Goal: Task Accomplishment & Management: Use online tool/utility

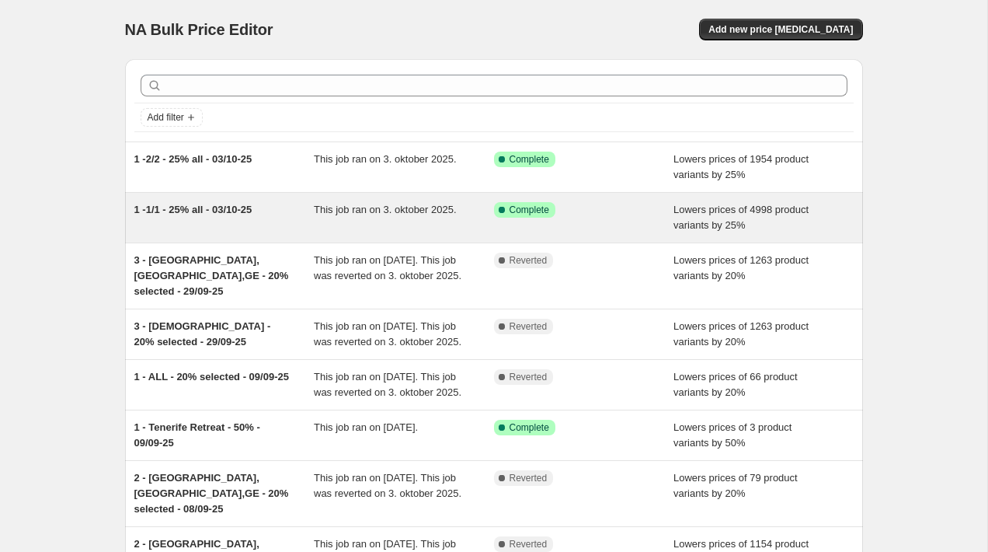
click at [388, 202] on div "This job ran on 3. oktober 2025." at bounding box center [404, 217] width 180 height 31
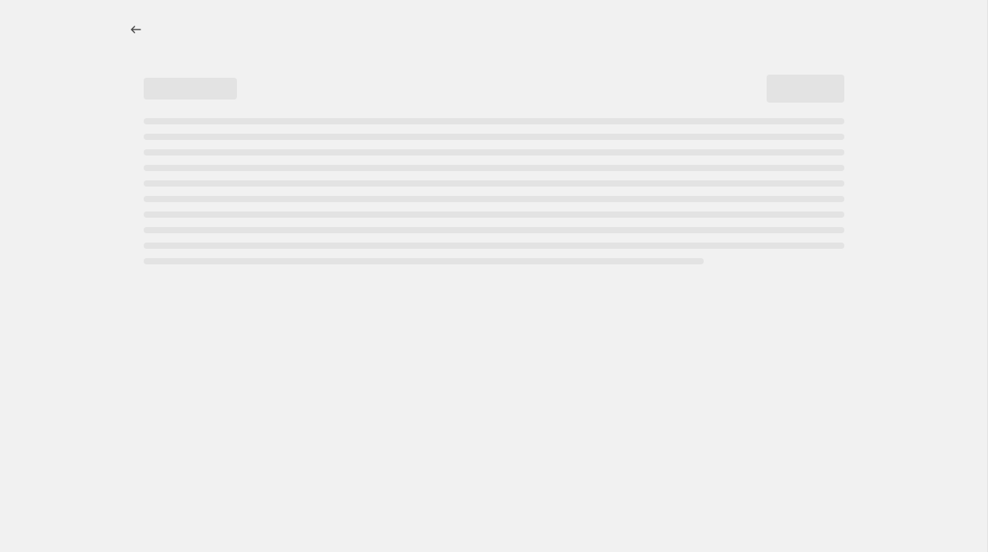
select select "percentage"
select select "collection"
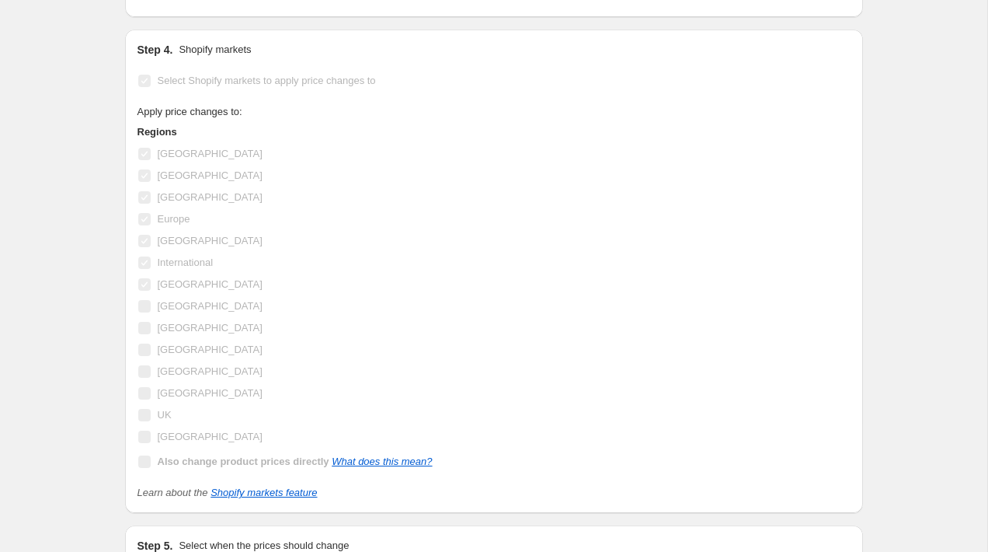
scroll to position [1734, 0]
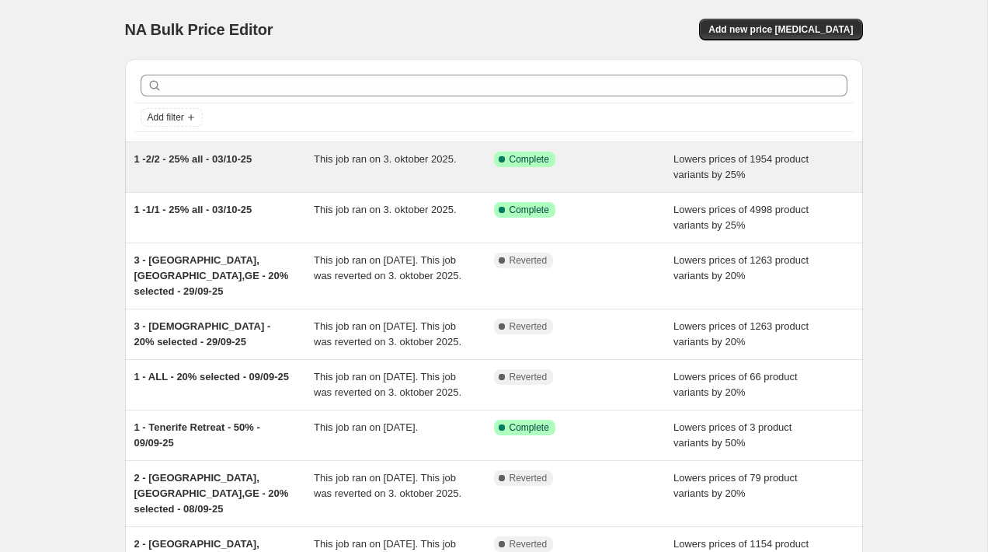
click at [276, 155] on div "1 -2/2 - 25% all - 03/10-25" at bounding box center [224, 167] width 180 height 31
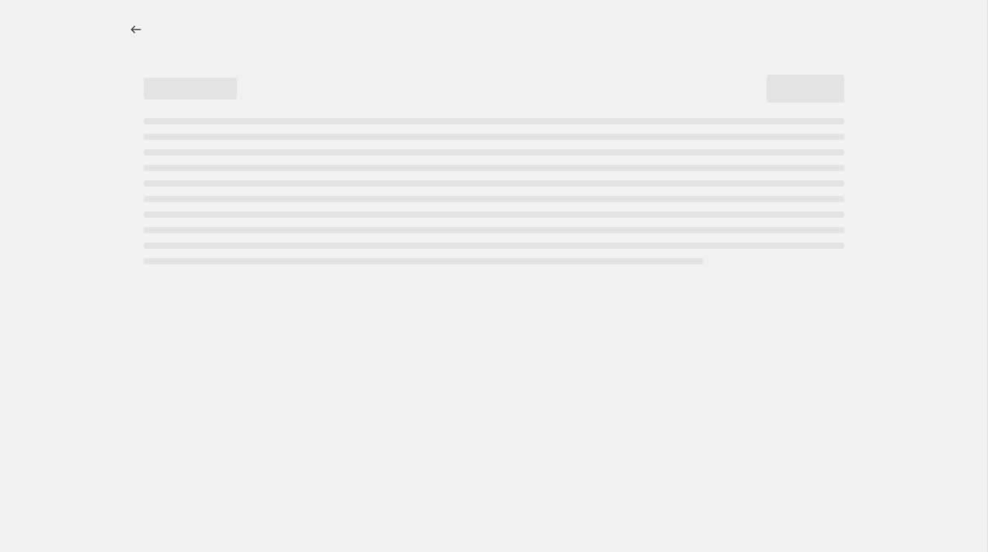
select select "percentage"
select select "collection"
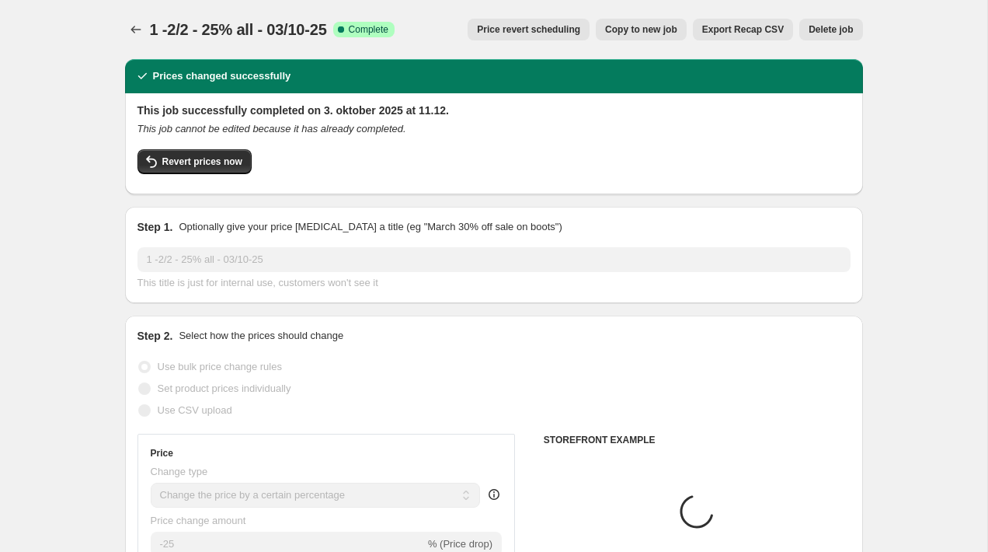
click at [613, 39] on button "Copy to new job" at bounding box center [641, 30] width 91 height 22
select select "percentage"
select select "collection"
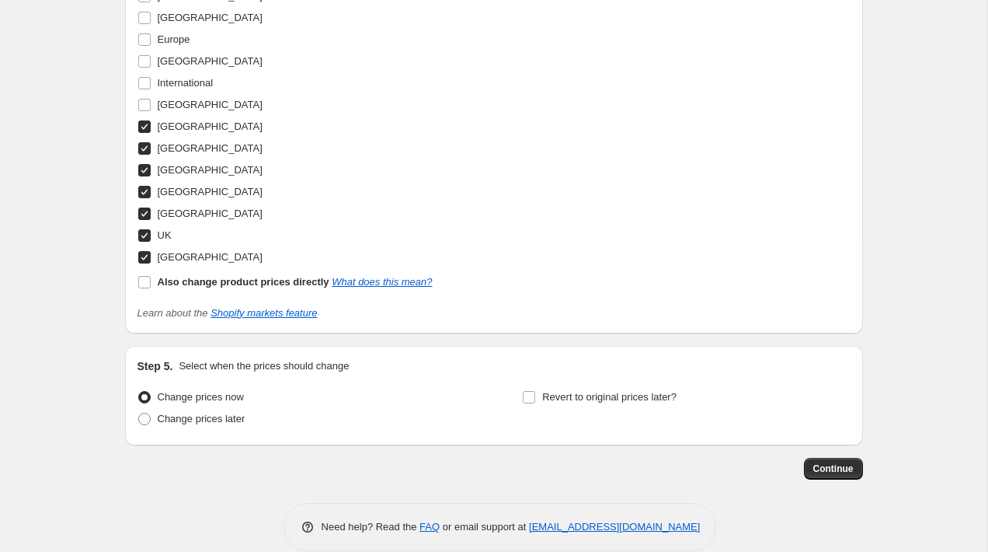
scroll to position [1786, 0]
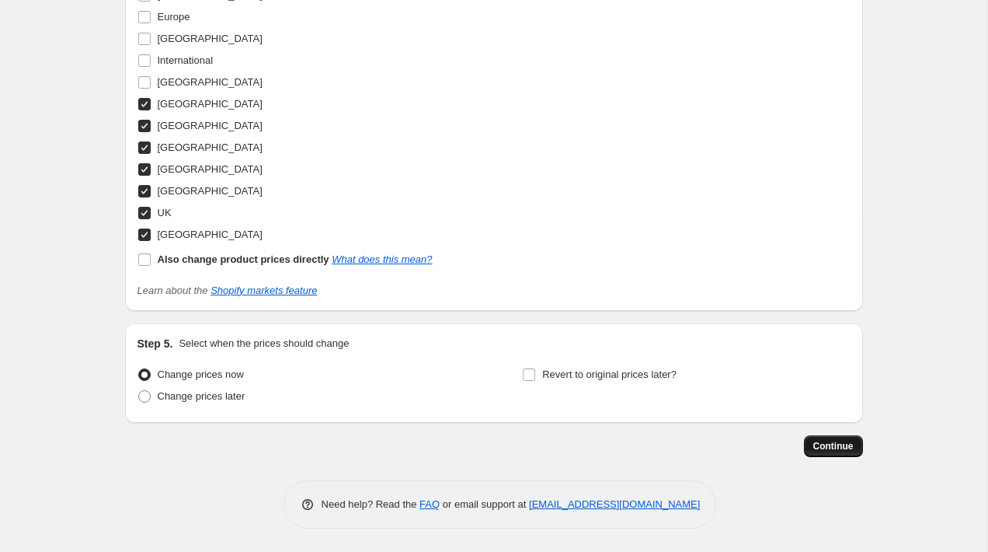
click at [845, 445] on span "Continue" at bounding box center [834, 446] width 40 height 12
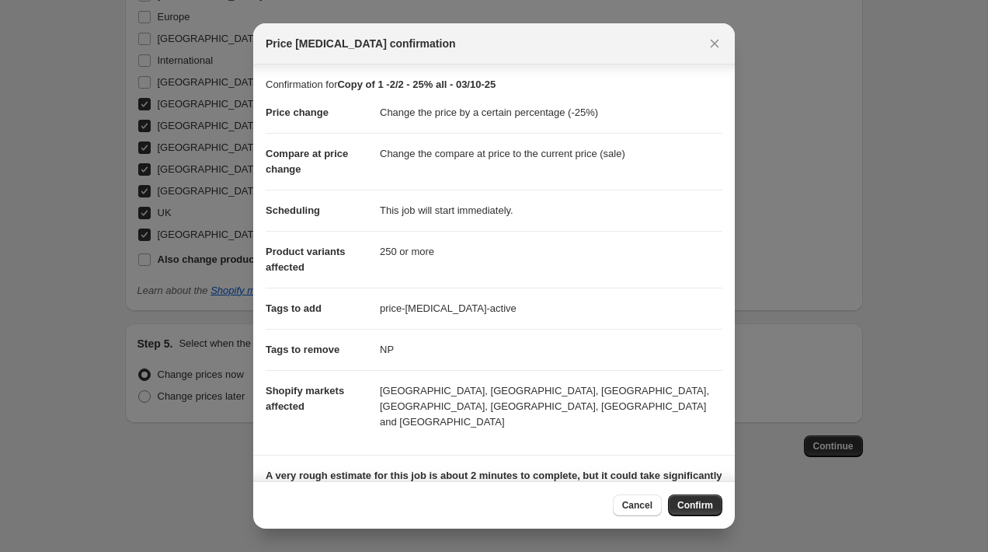
scroll to position [113, 0]
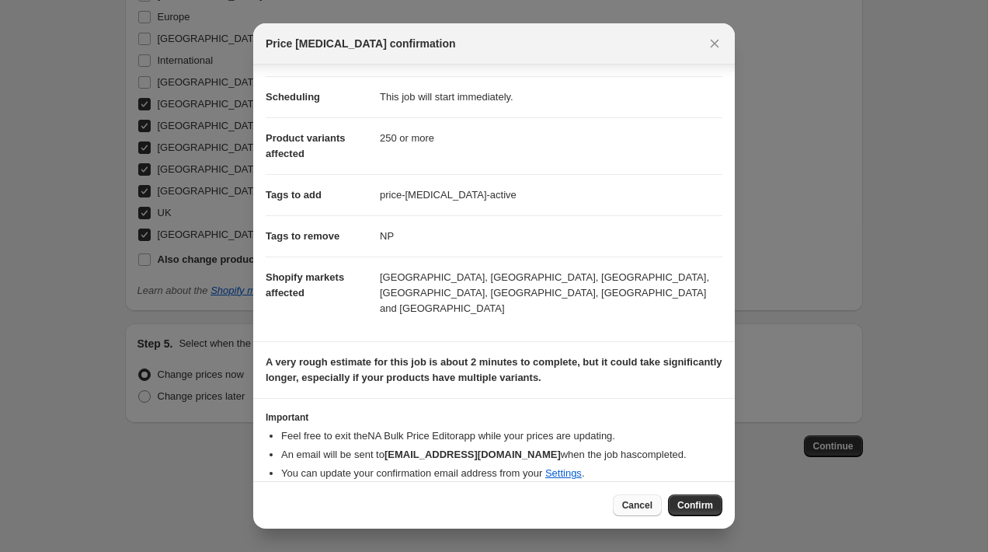
click at [646, 510] on span "Cancel" at bounding box center [637, 505] width 30 height 12
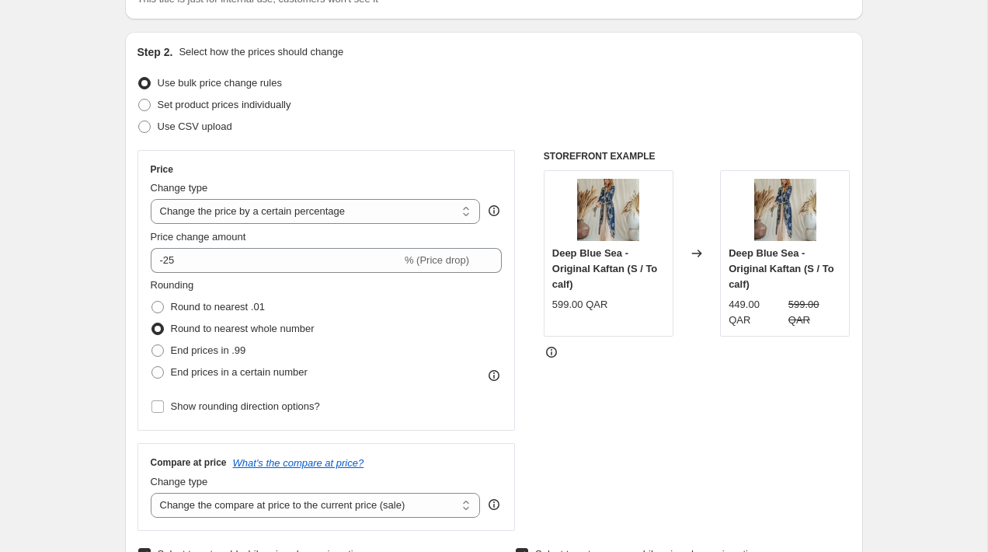
scroll to position [0, 0]
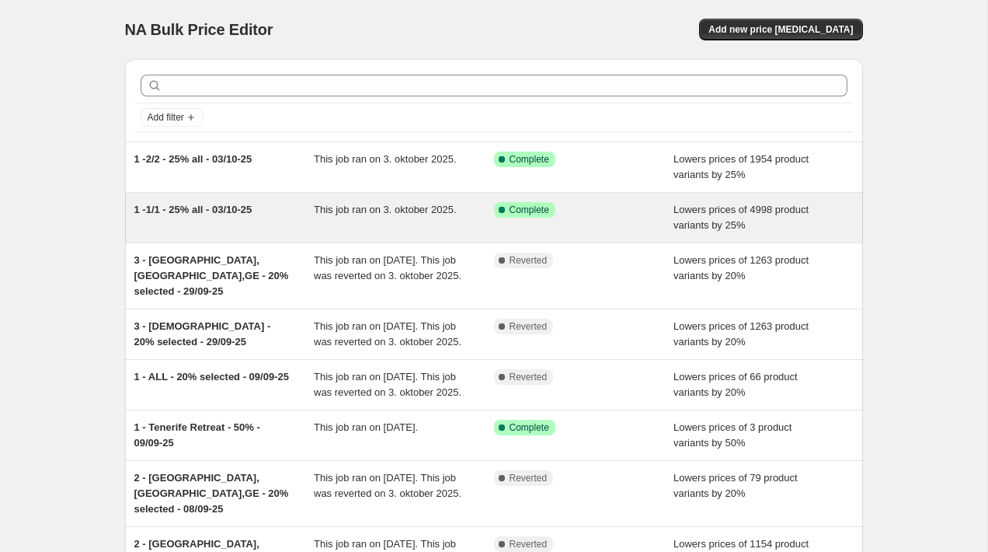
click at [211, 201] on div "1 -1/1 - 25% all - 03/10-25 This job ran on 3. oktober 2025. Success Complete C…" at bounding box center [494, 218] width 738 height 50
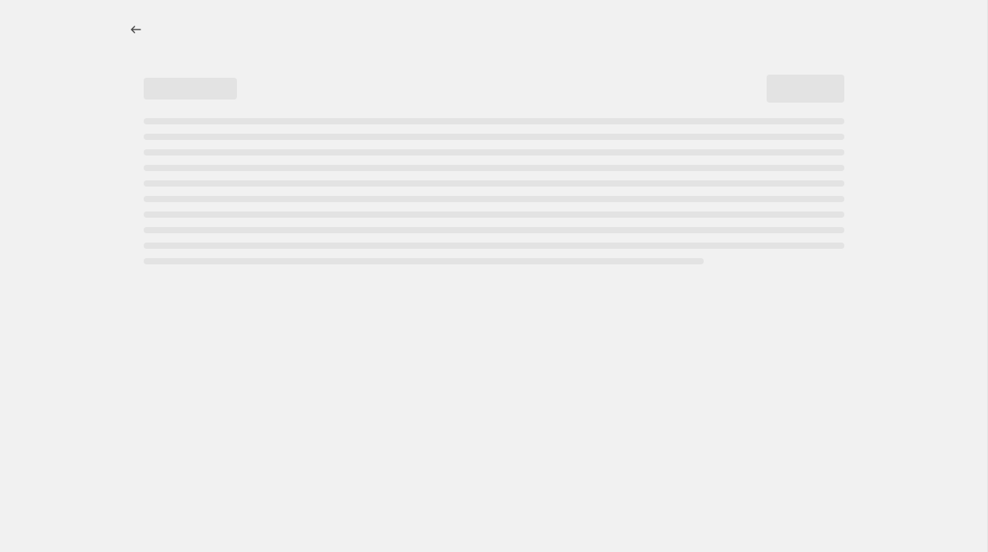
select select "percentage"
select select "collection"
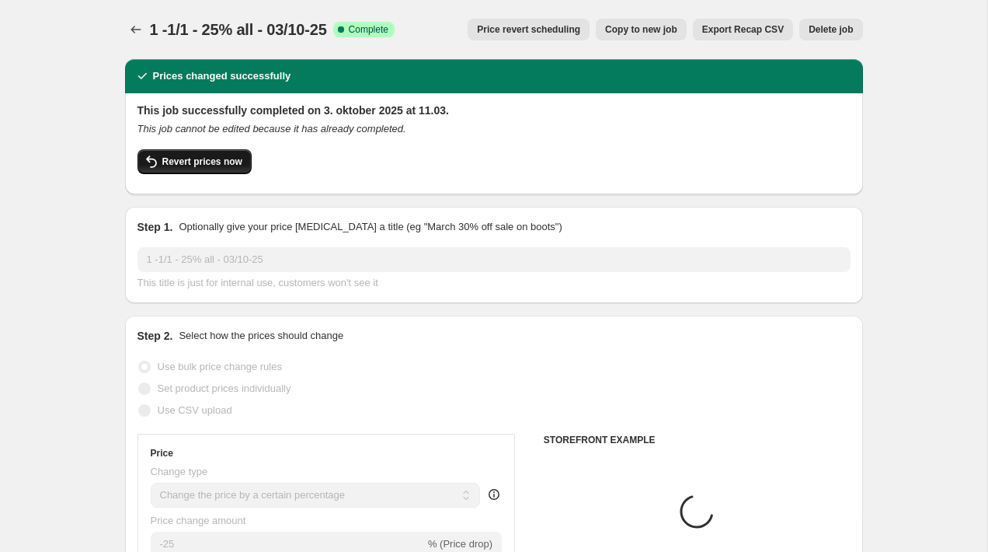
click at [223, 155] on button "Revert prices now" at bounding box center [195, 161] width 114 height 25
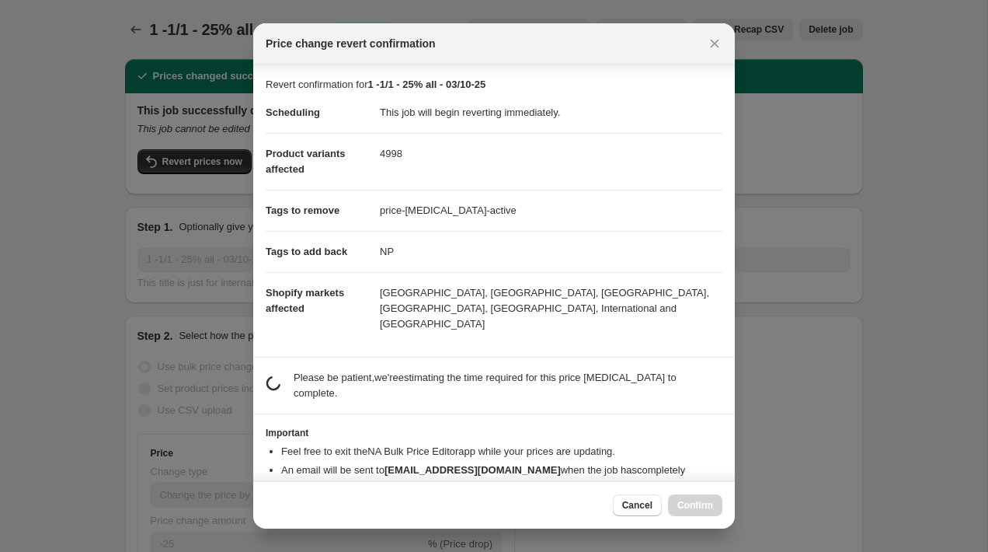
scroll to position [34, 0]
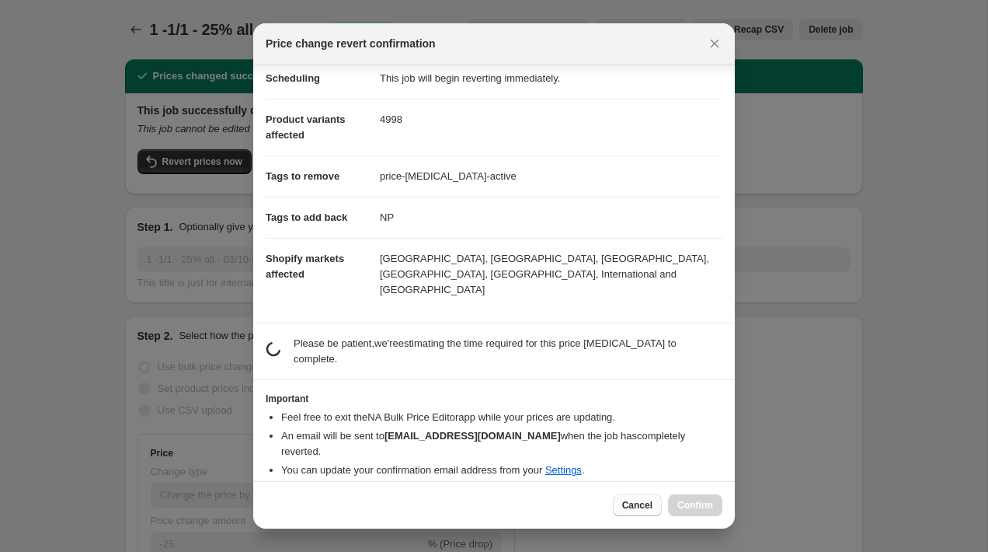
click at [636, 506] on span "Cancel" at bounding box center [637, 505] width 30 height 12
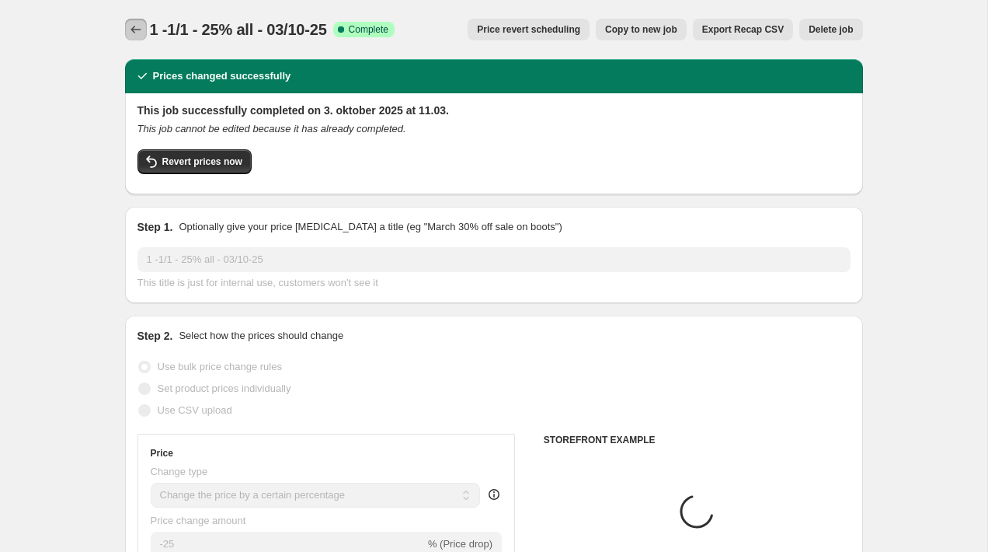
click at [134, 28] on icon "Price change jobs" at bounding box center [136, 30] width 16 height 16
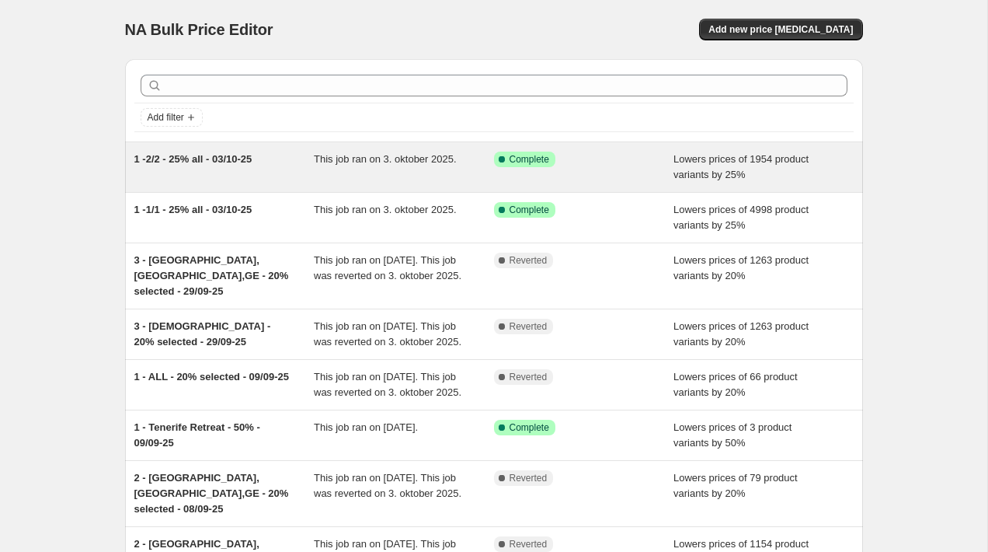
click at [281, 157] on div "1 -2/2 - 25% all - 03/10-25" at bounding box center [224, 167] width 180 height 31
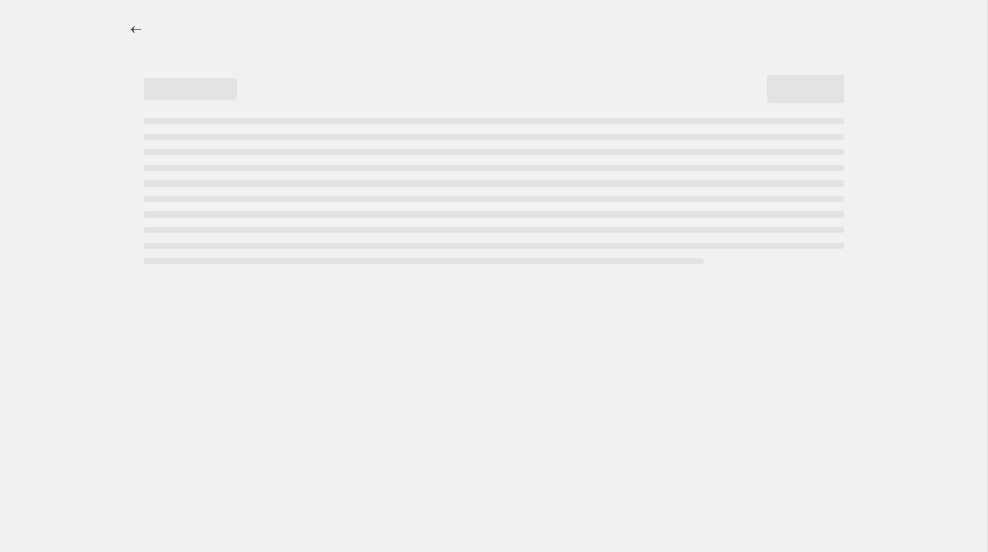
select select "percentage"
select select "collection"
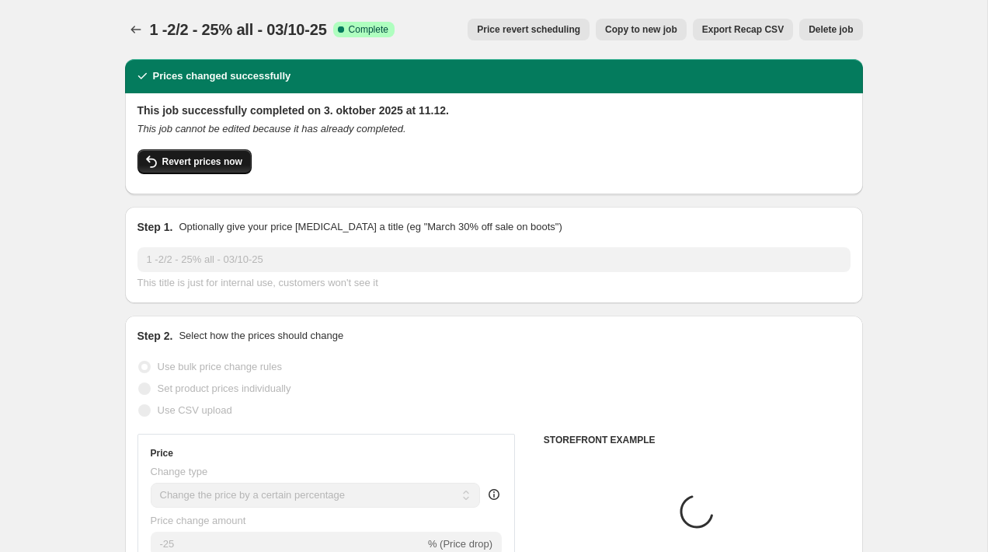
click at [214, 165] on span "Revert prices now" at bounding box center [202, 161] width 80 height 12
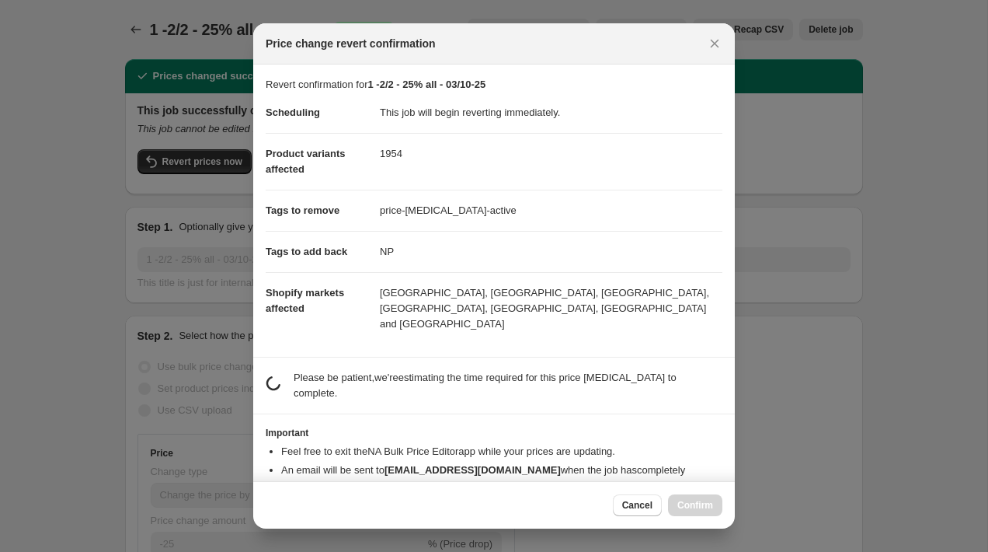
scroll to position [34, 0]
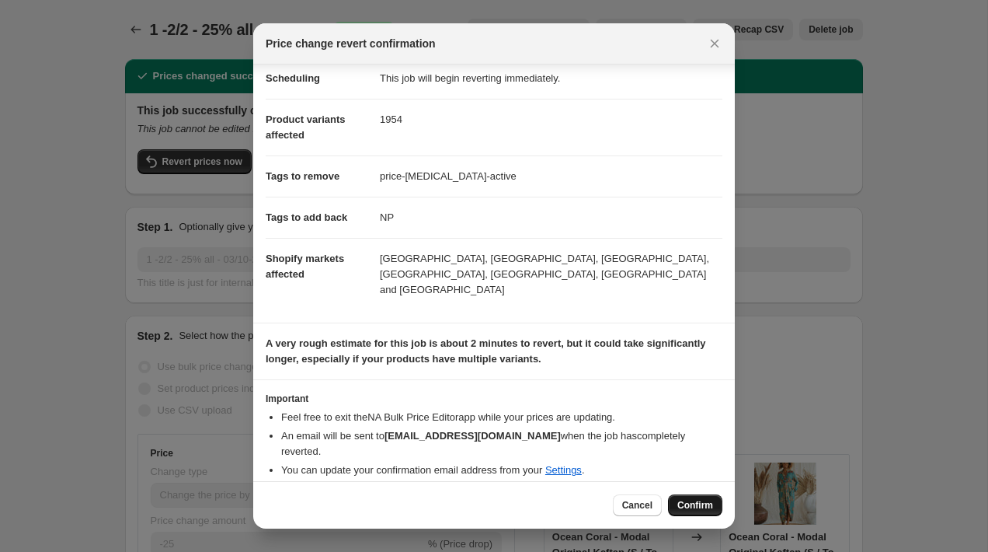
click at [699, 502] on span "Confirm" at bounding box center [696, 505] width 36 height 12
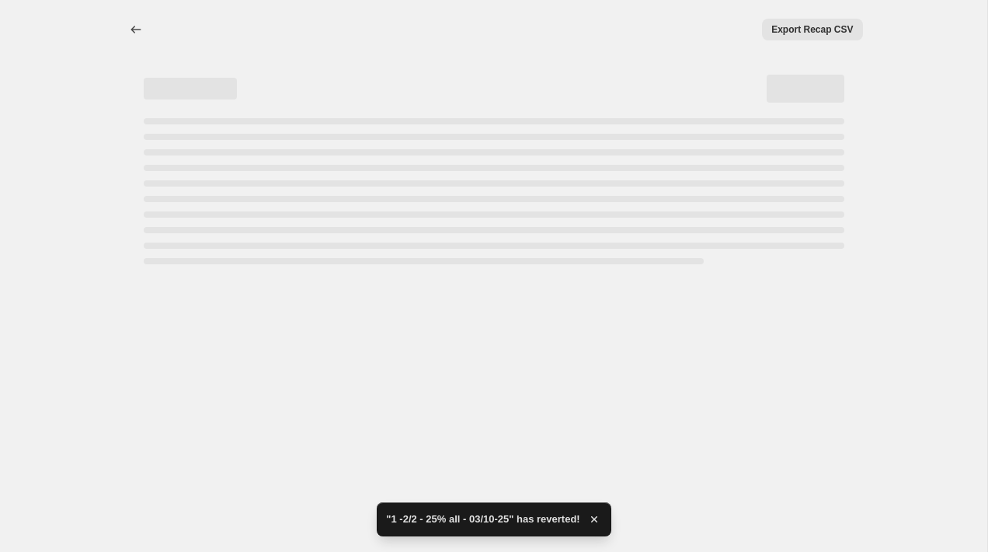
select select "percentage"
select select "collection"
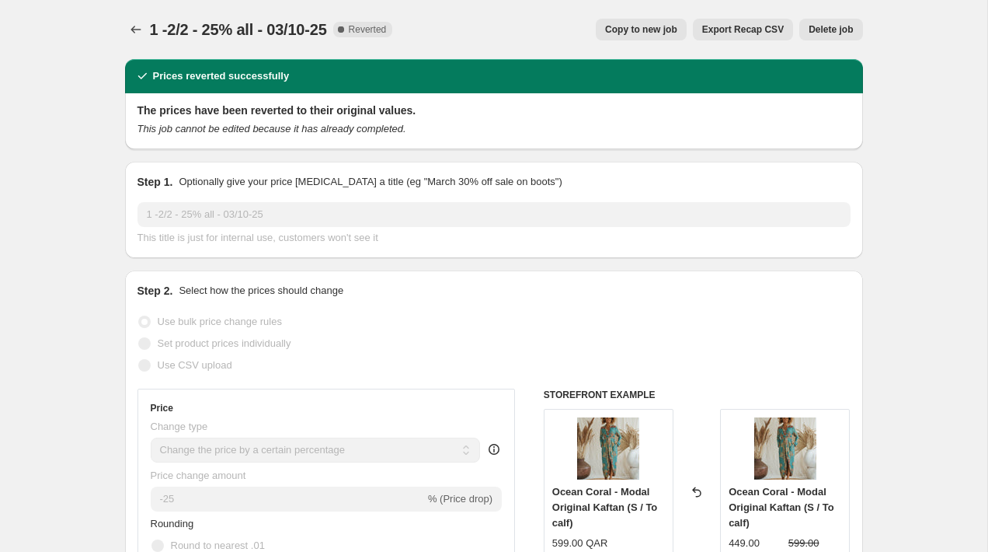
click at [622, 28] on span "Copy to new job" at bounding box center [641, 29] width 72 height 12
select select "percentage"
select select "collection"
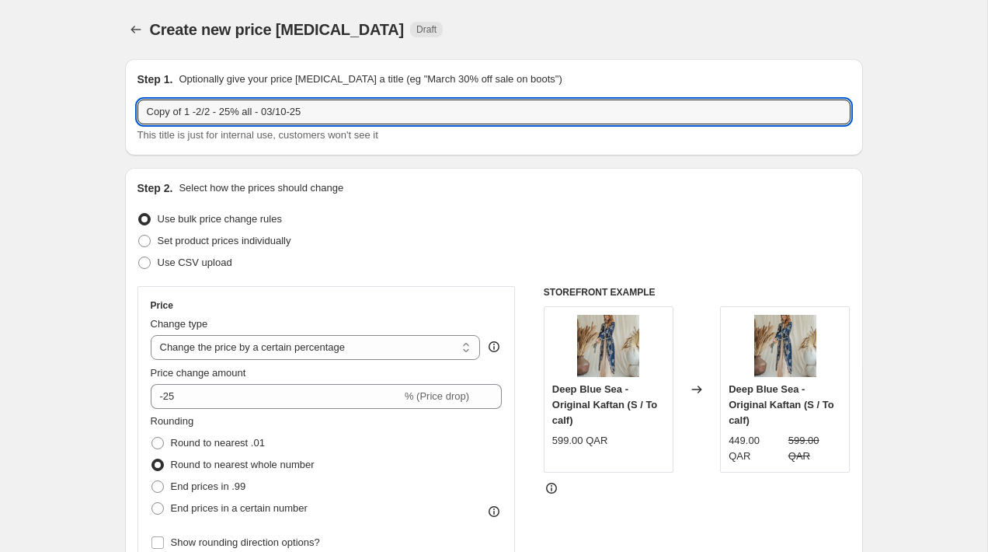
drag, startPoint x: 192, startPoint y: 112, endPoint x: -7, endPoint y: 169, distance: 206.8
click at [0, 169] on html "Home Settings Plans Skip to content Create new price change job. This page is r…" at bounding box center [494, 276] width 988 height 552
click at [192, 122] on input "Copy of 1 -2/2 - 25% all - 03/10-25" at bounding box center [494, 111] width 713 height 25
drag, startPoint x: 190, startPoint y: 115, endPoint x: 131, endPoint y: 106, distance: 59.7
click at [131, 106] on div "Step 1. Optionally give your price change job a title (eg "March 30% off sale o…" at bounding box center [494, 107] width 738 height 96
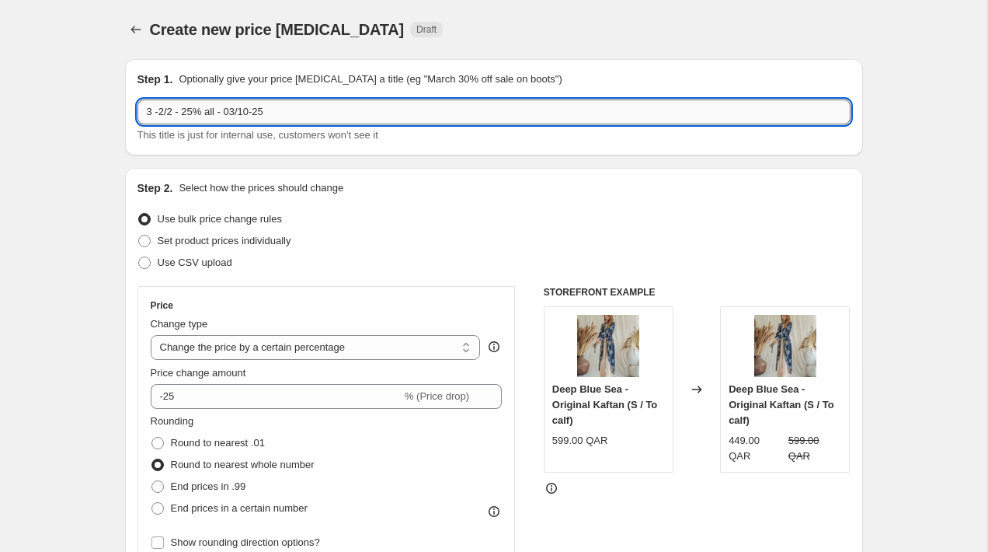
click at [242, 113] on input "3 -2/2 - 25% all - 03/10-25" at bounding box center [494, 111] width 713 height 25
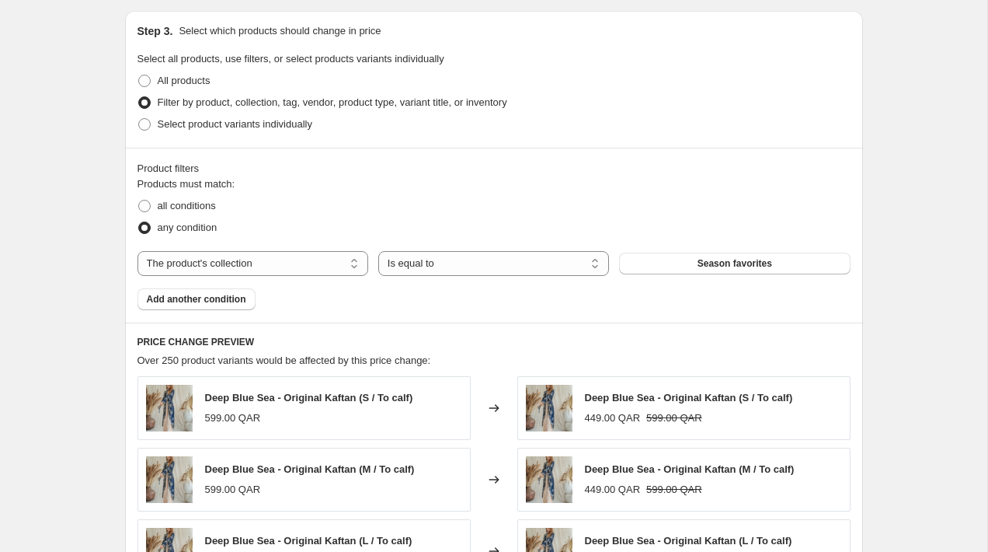
scroll to position [803, 0]
type input "3 -2/2 - 25% all - 04/10-25"
click at [322, 249] on div "Products must match: all conditions any condition The product The product's col…" at bounding box center [494, 243] width 713 height 134
click at [322, 260] on select "The product The product's collection The product's tag The product's vendor The…" at bounding box center [253, 262] width 231 height 25
select select "tag"
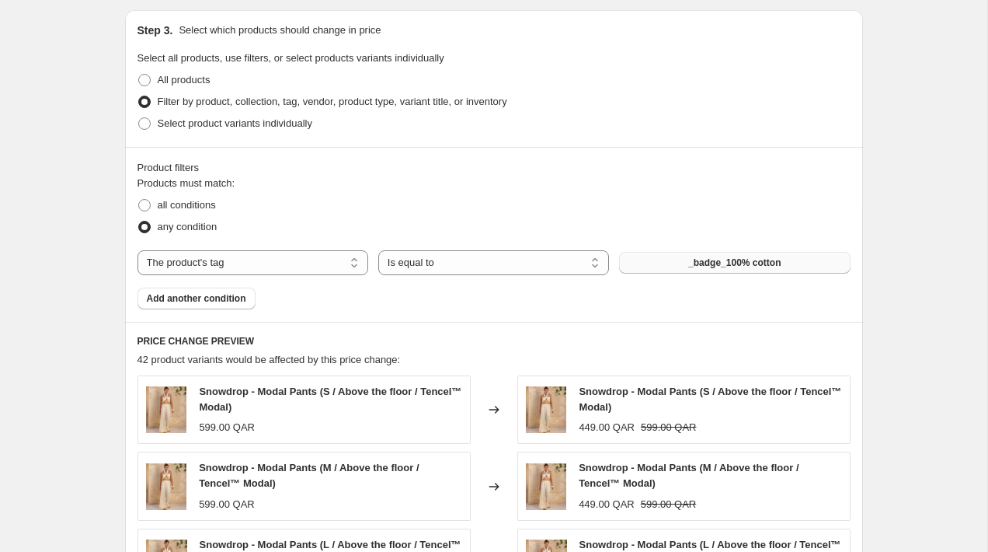
click at [673, 254] on button "_badge_100% cotton" at bounding box center [734, 263] width 231 height 22
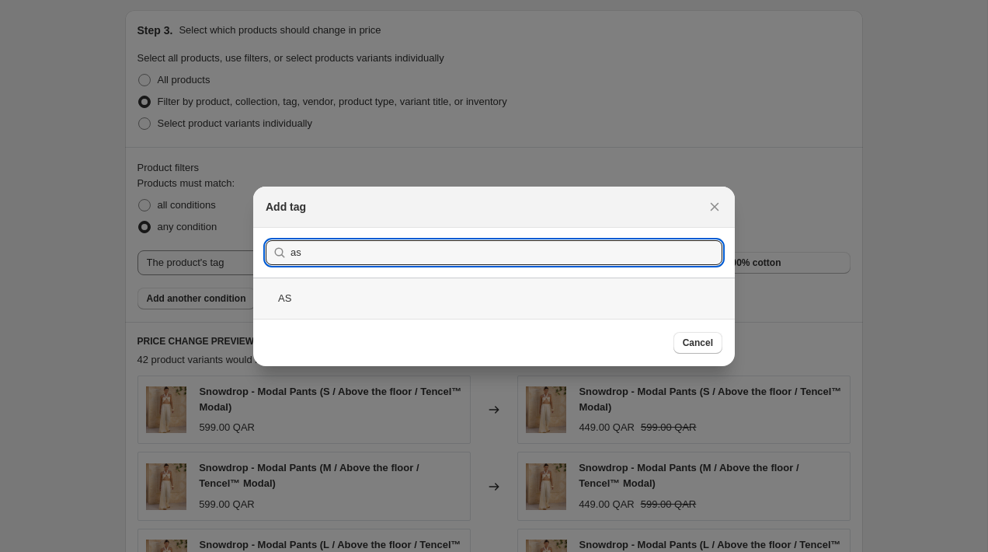
type input "as"
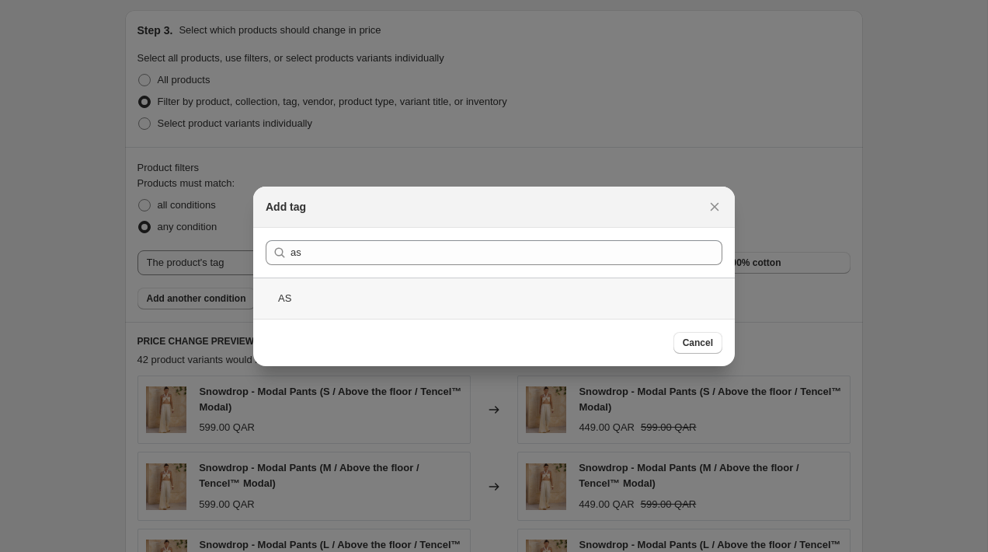
click at [359, 284] on div "AS" at bounding box center [494, 297] width 482 height 41
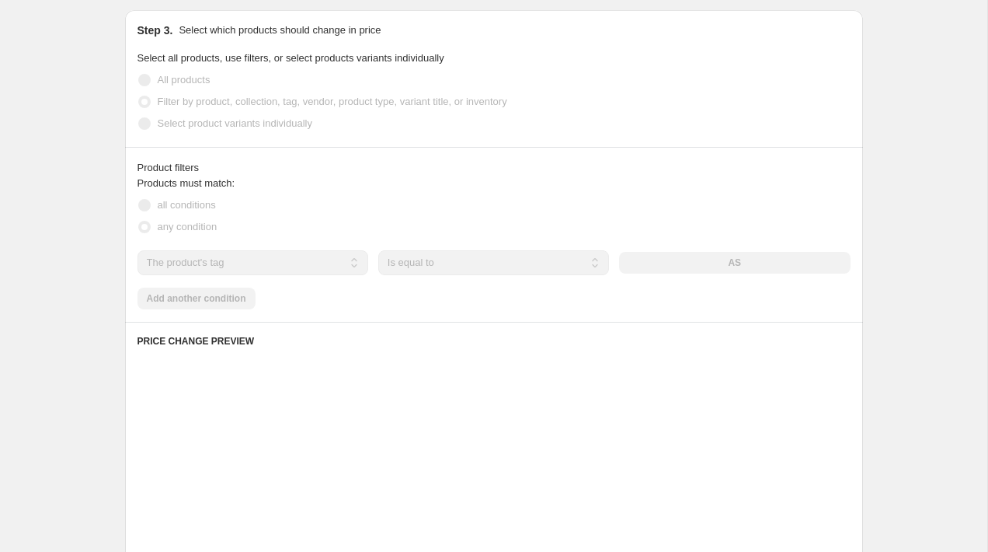
click at [903, 277] on div "Create new price change job. This page is ready Create new price change job Dra…" at bounding box center [494, 363] width 988 height 2333
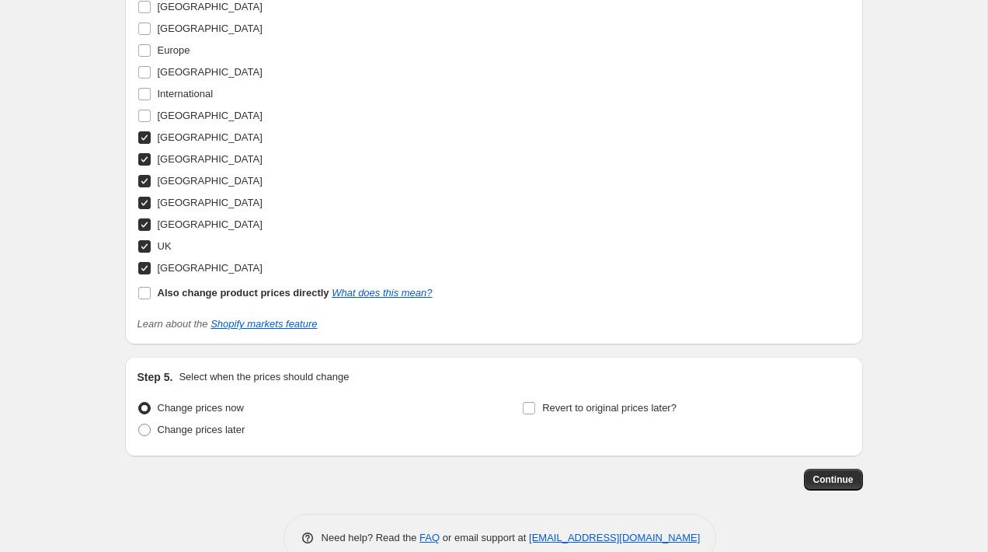
scroll to position [1781, 0]
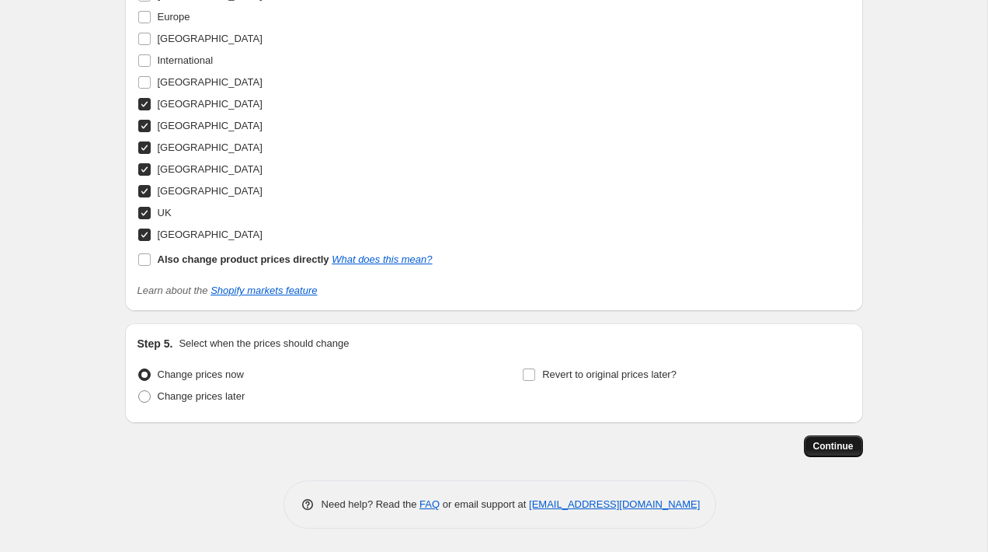
click at [840, 449] on span "Continue" at bounding box center [834, 446] width 40 height 12
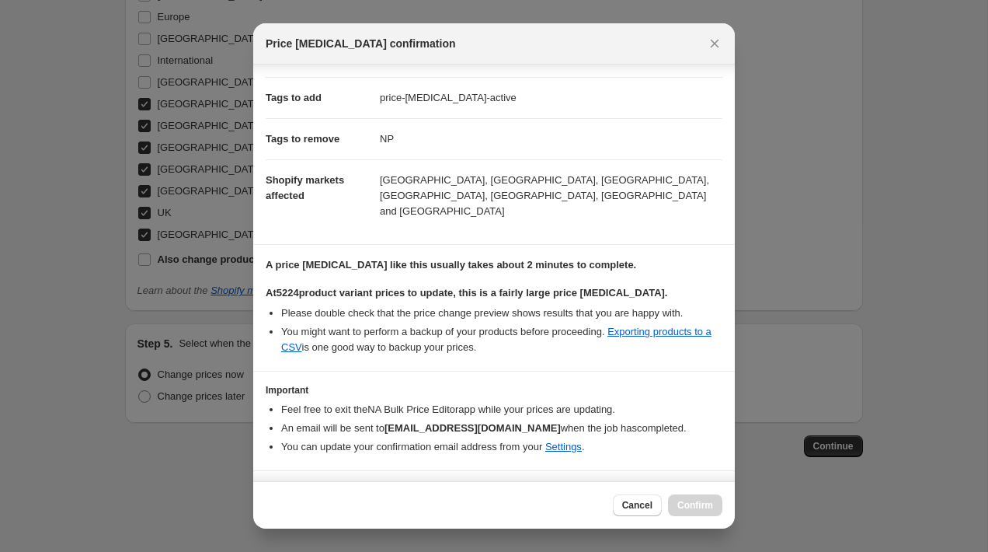
scroll to position [232, 0]
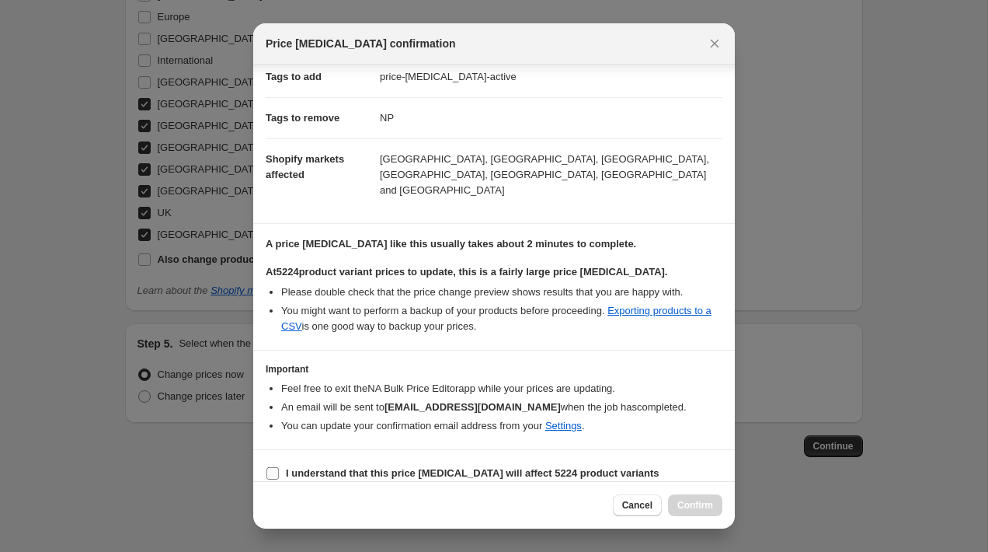
click at [556, 467] on b "I understand that this price change job will affect 5224 product variants" at bounding box center [473, 473] width 374 height 12
click at [279, 467] on input "I understand that this price change job will affect 5224 product variants" at bounding box center [273, 473] width 12 height 12
checkbox input "true"
click at [702, 505] on span "Confirm" at bounding box center [696, 505] width 36 height 12
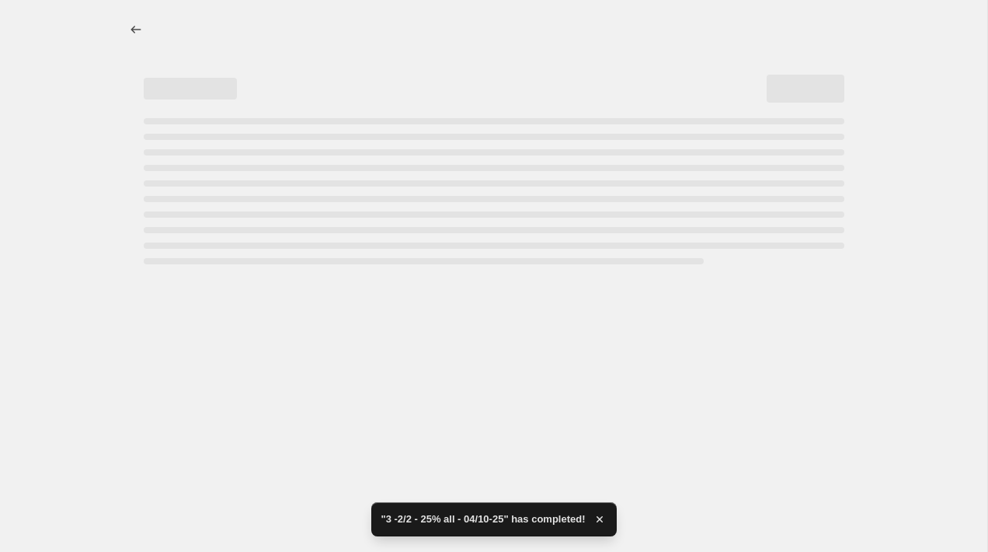
select select "percentage"
select select "tag"
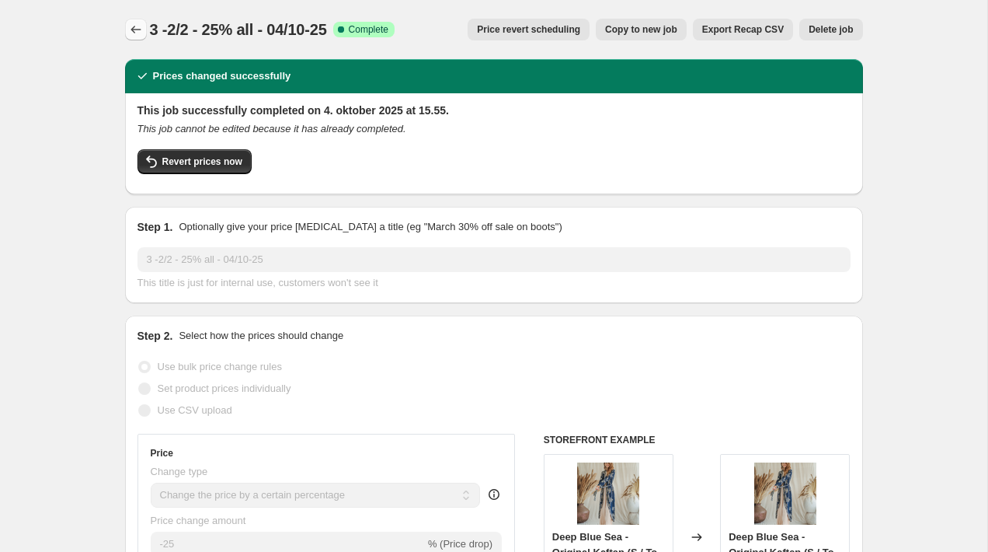
click at [136, 25] on icon "Price change jobs" at bounding box center [136, 30] width 16 height 16
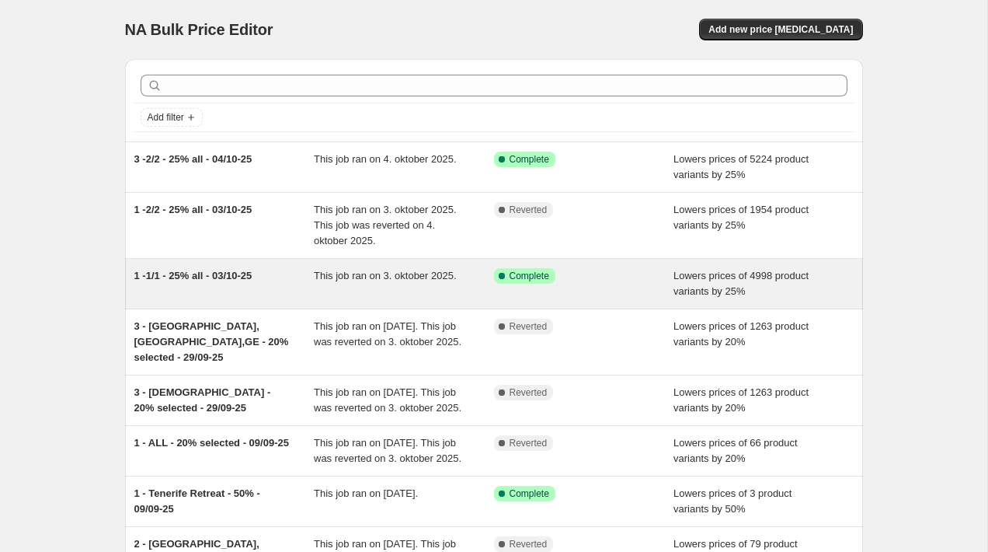
click at [232, 280] on span "1 -1/1 - 25% all - 03/10-25" at bounding box center [193, 276] width 118 height 12
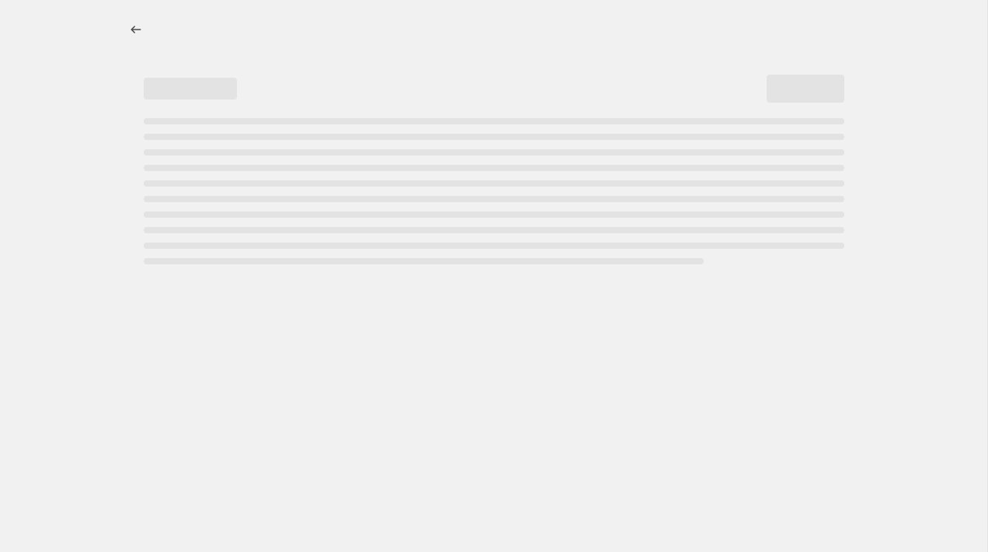
select select "percentage"
select select "collection"
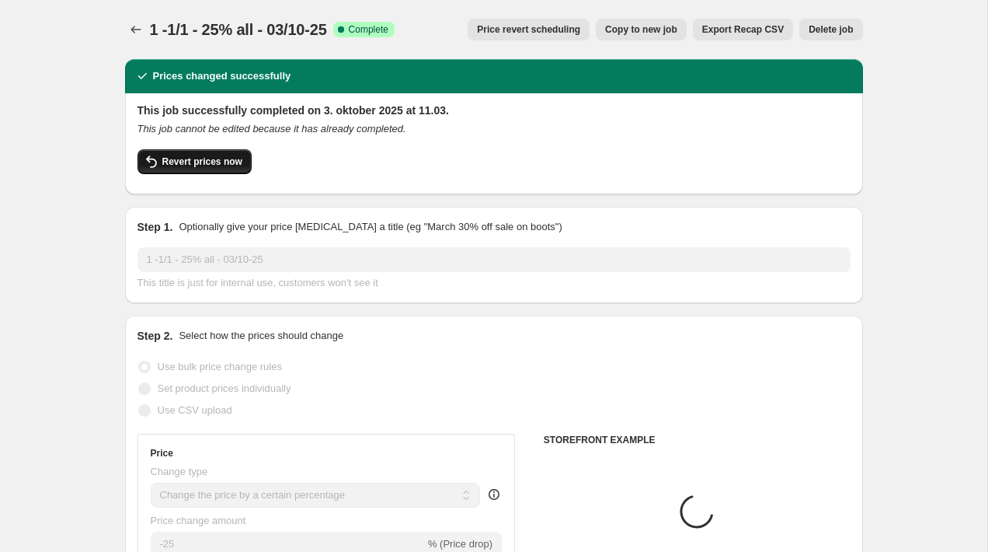
click at [223, 155] on button "Revert prices now" at bounding box center [195, 161] width 114 height 25
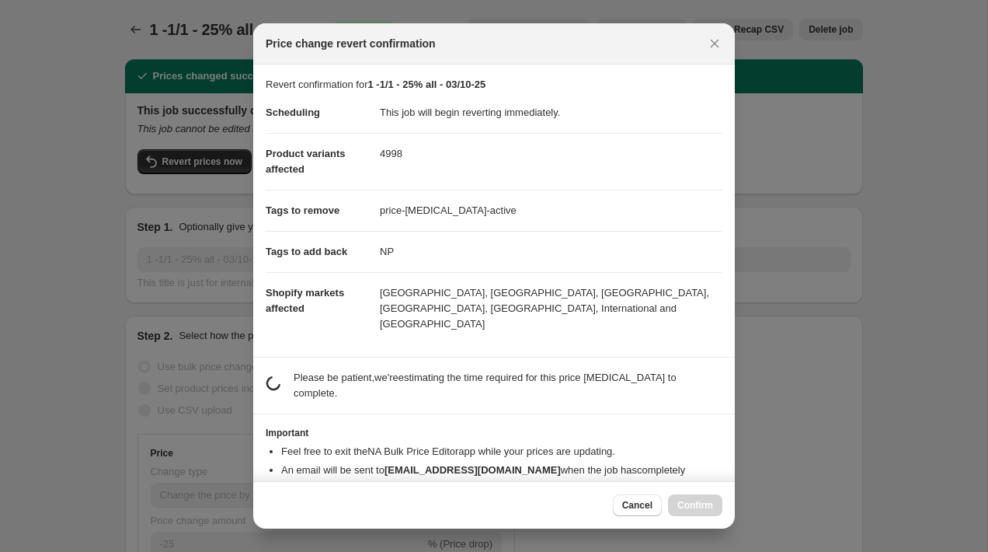
scroll to position [34, 0]
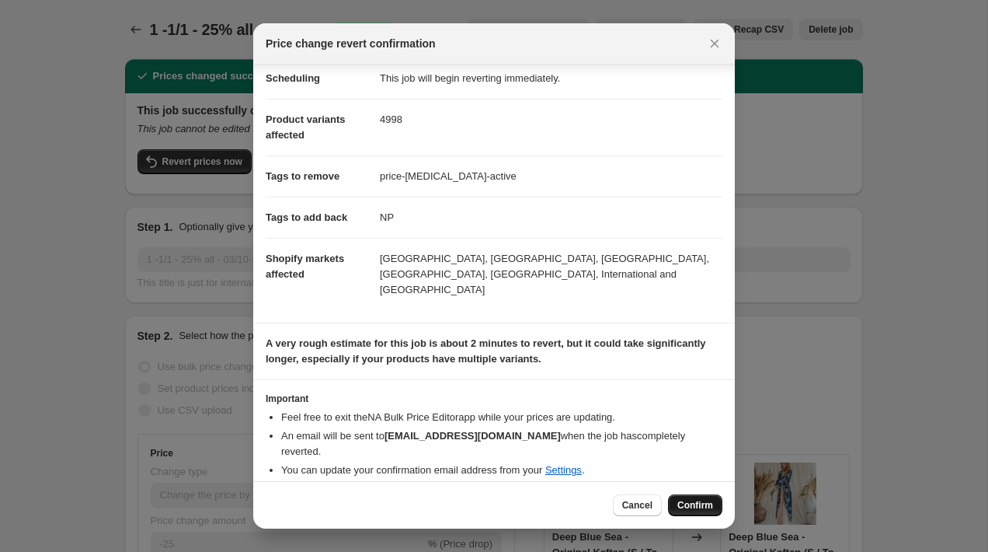
click at [702, 505] on span "Confirm" at bounding box center [696, 505] width 36 height 12
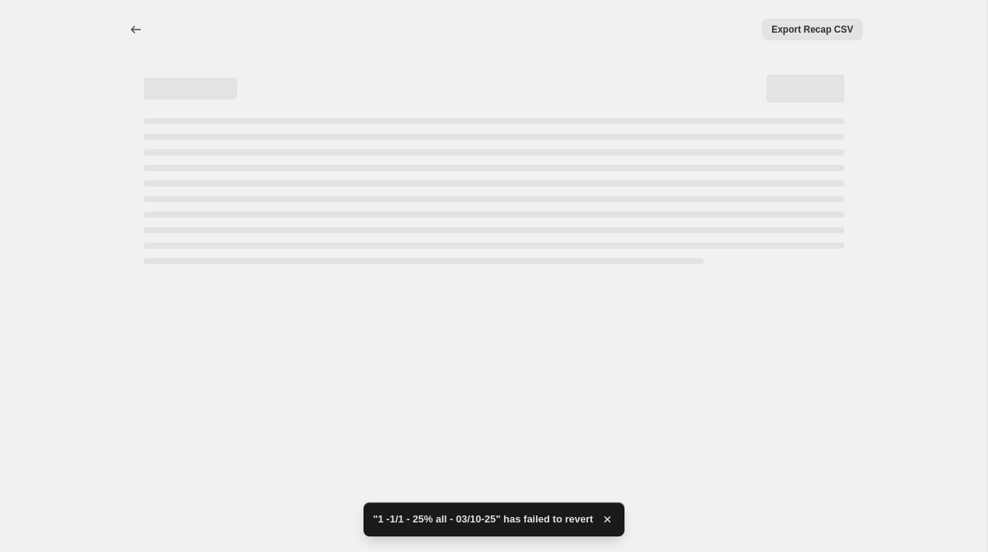
select select "percentage"
select select "collection"
select select "percentage"
select select "collection"
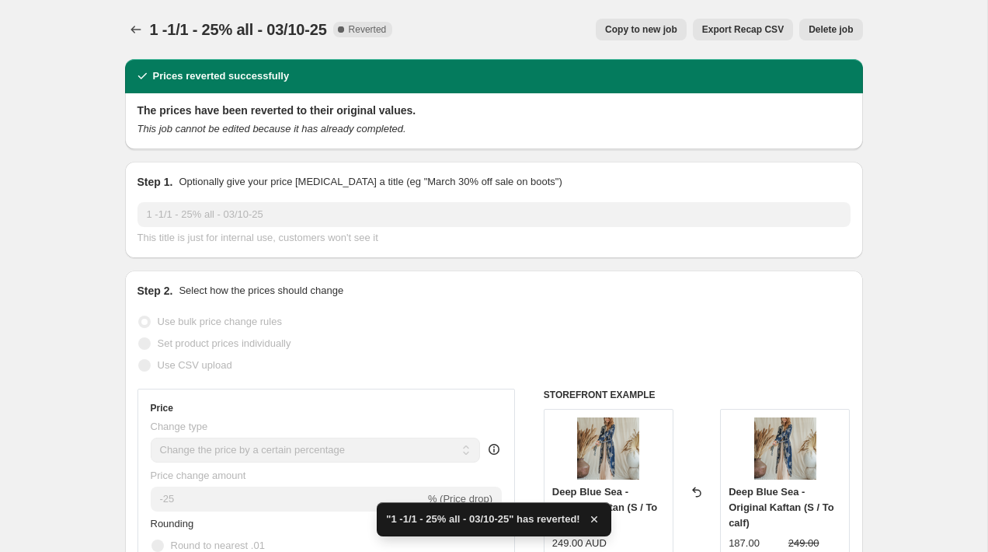
click at [648, 31] on span "Copy to new job" at bounding box center [641, 29] width 72 height 12
select select "percentage"
select select "collection"
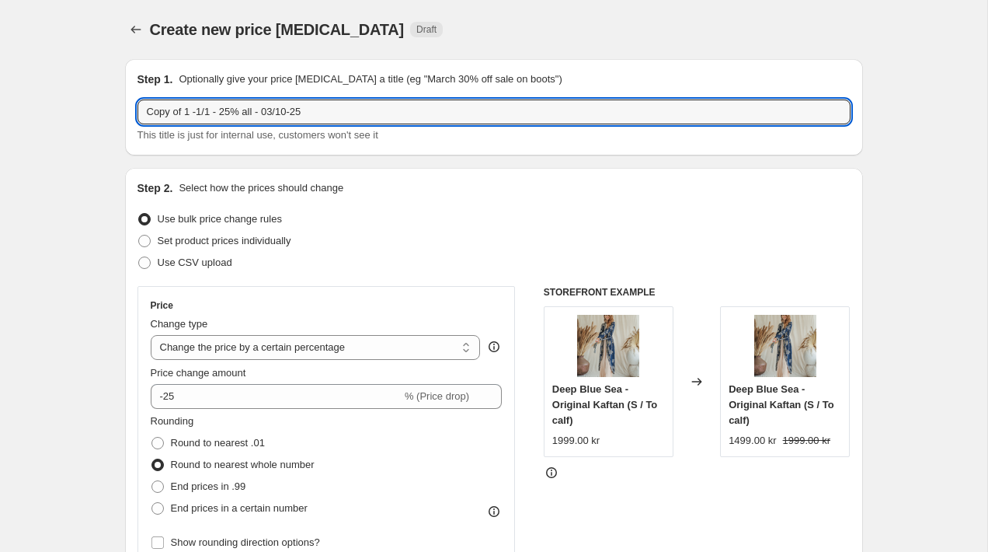
drag, startPoint x: 193, startPoint y: 116, endPoint x: 109, endPoint y: 113, distance: 84.8
click at [242, 114] on input "3 -1/1 - 25% all - 03/10-25" at bounding box center [494, 111] width 713 height 25
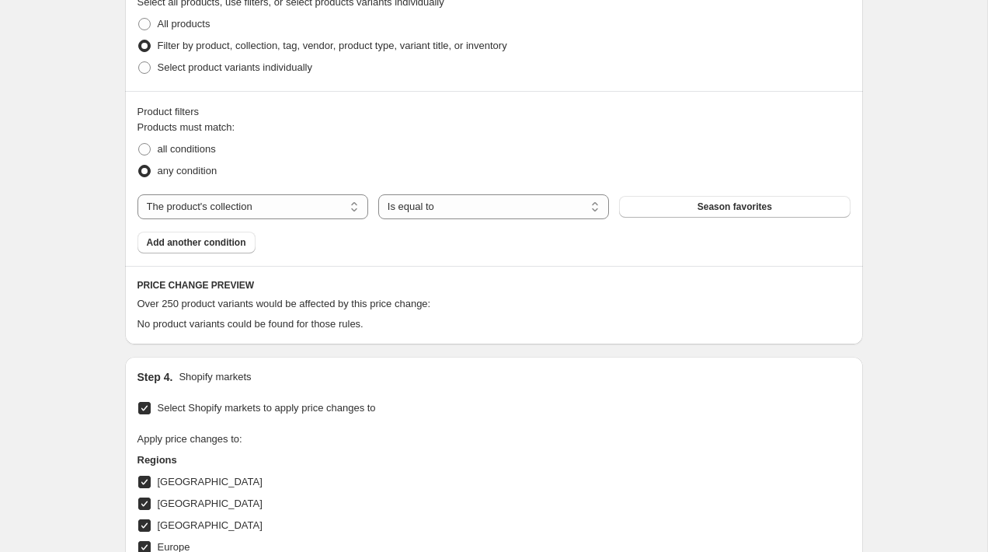
scroll to position [861, 0]
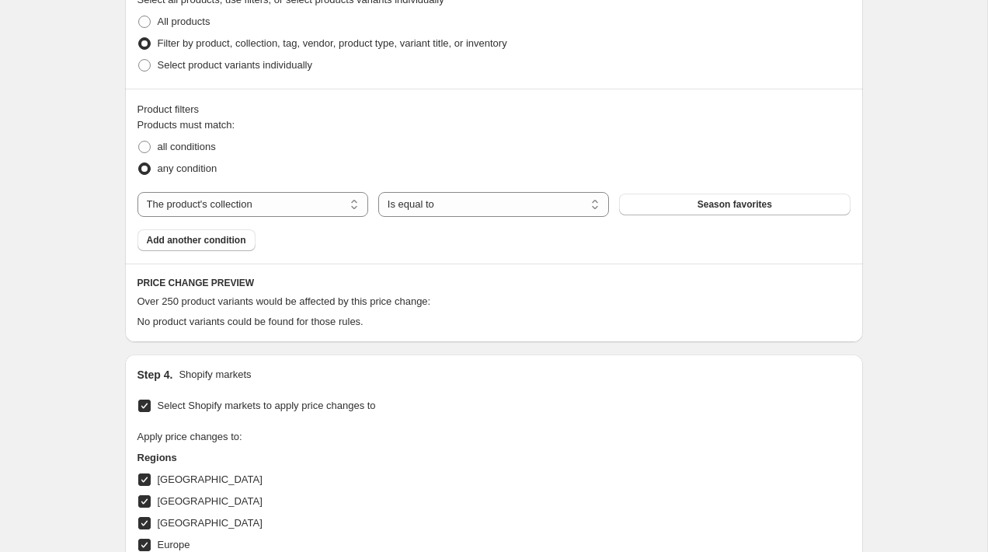
type input "3 -1/1 - 25% all - 04/10-25"
click at [209, 205] on select "The product The product's collection The product's tag The product's vendor The…" at bounding box center [253, 204] width 231 height 25
select select "tag"
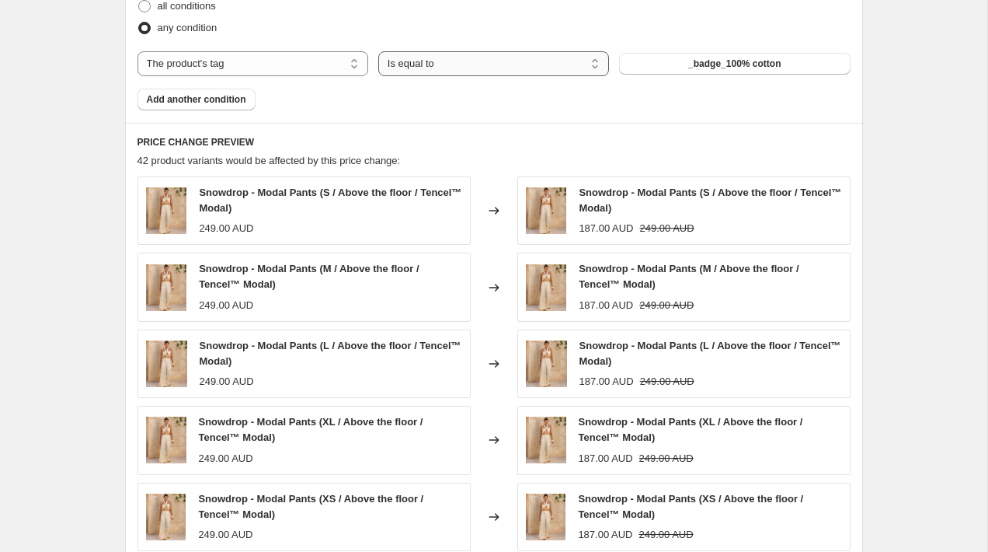
scroll to position [1000, 0]
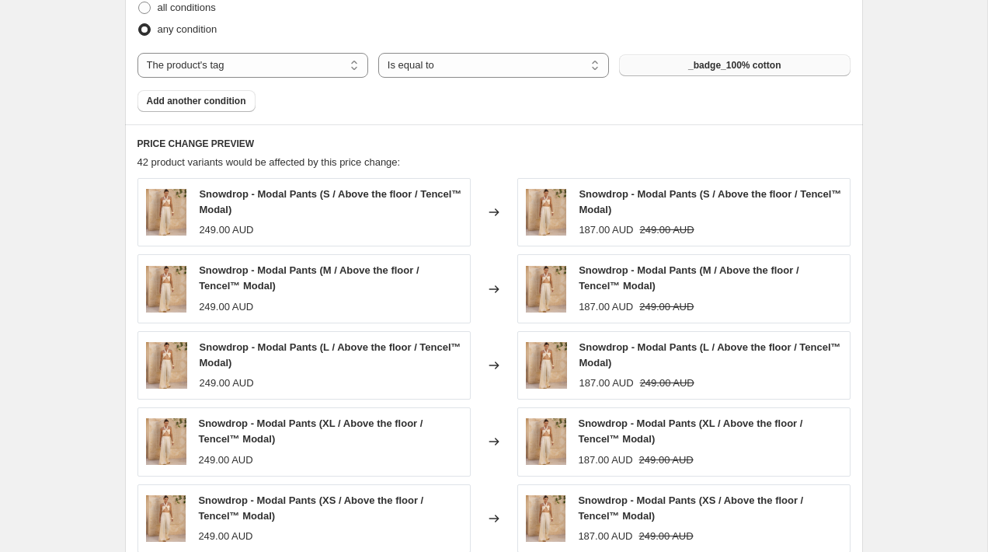
click at [703, 66] on span "_badge_100% cotton" at bounding box center [734, 65] width 92 height 12
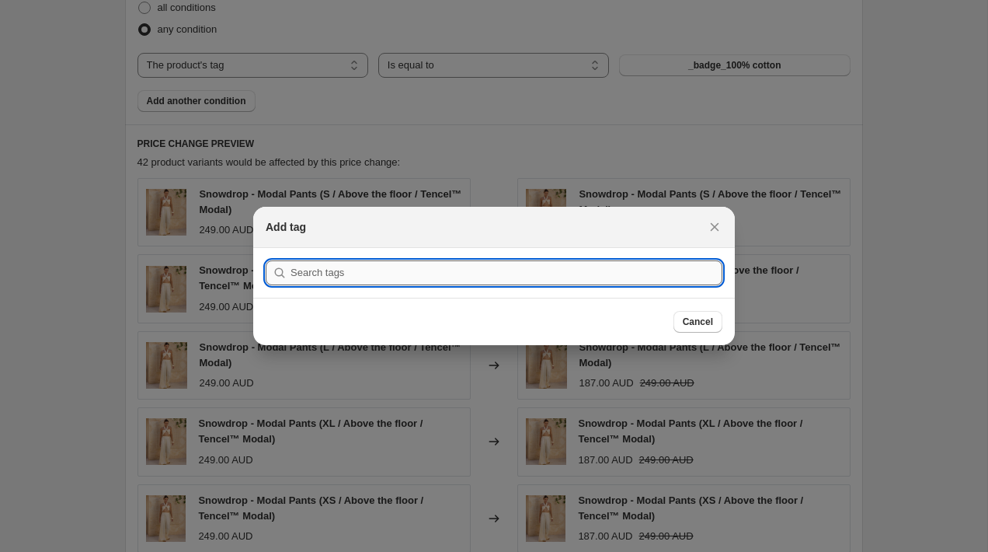
click at [351, 277] on input ":rml:" at bounding box center [507, 272] width 432 height 25
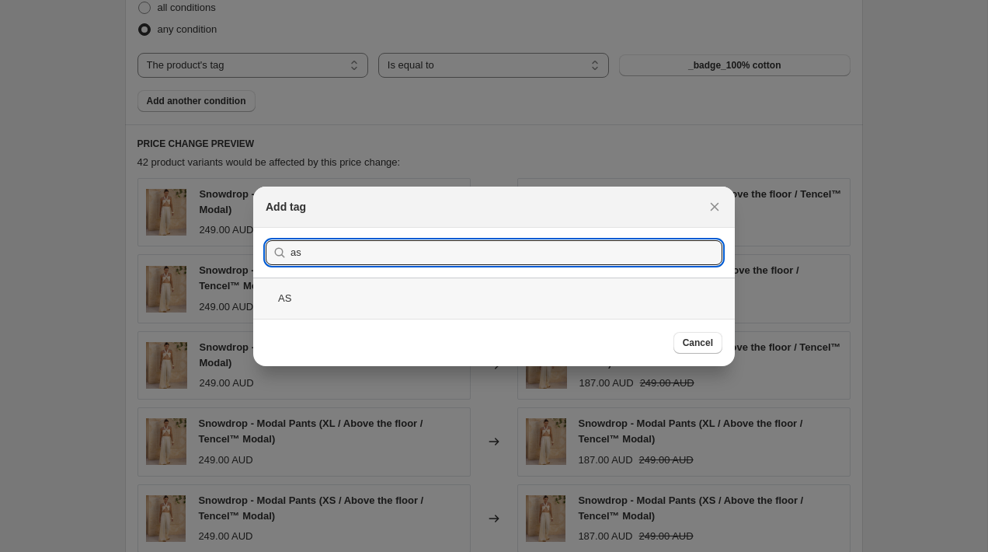
type input "as"
click at [322, 301] on div "AS" at bounding box center [494, 297] width 482 height 41
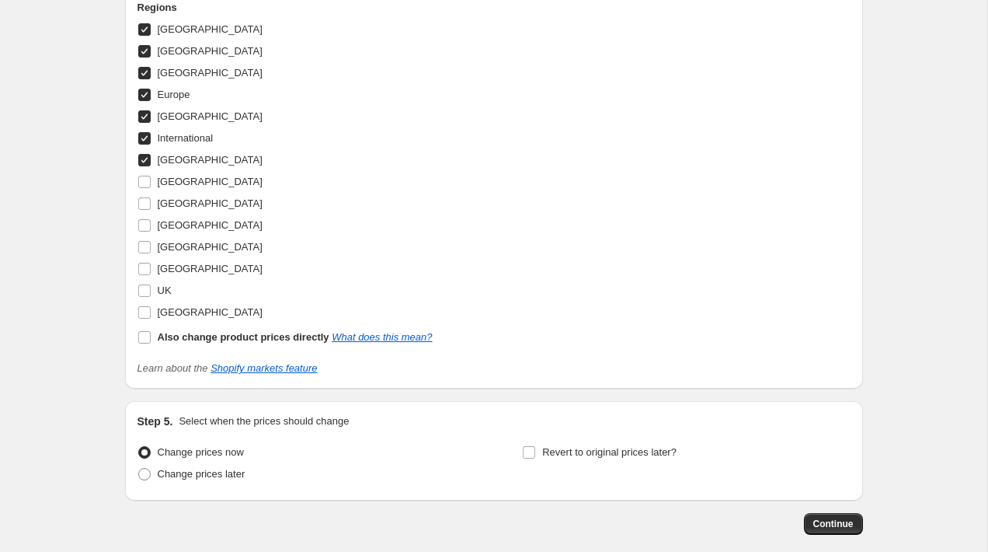
scroll to position [1781, 0]
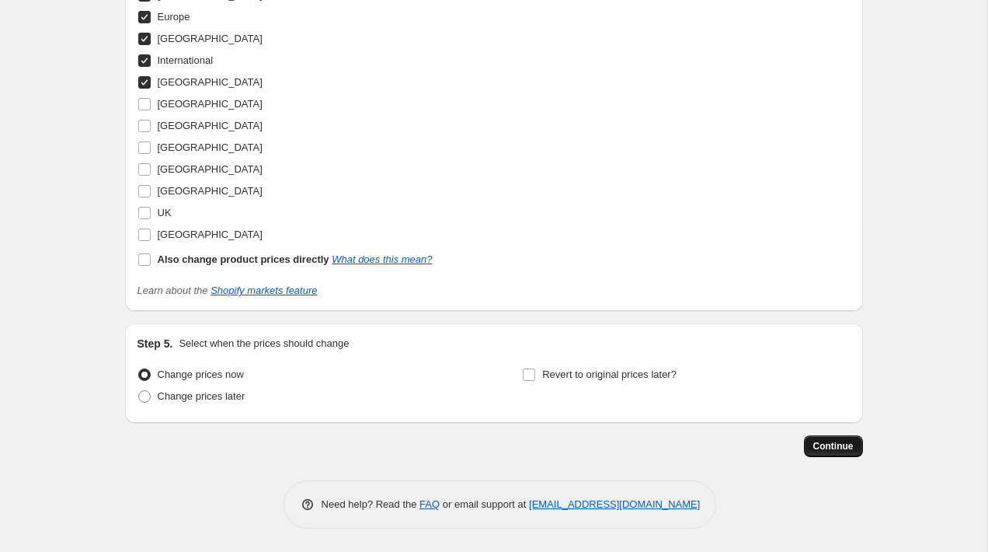
click at [827, 446] on span "Continue" at bounding box center [834, 446] width 40 height 12
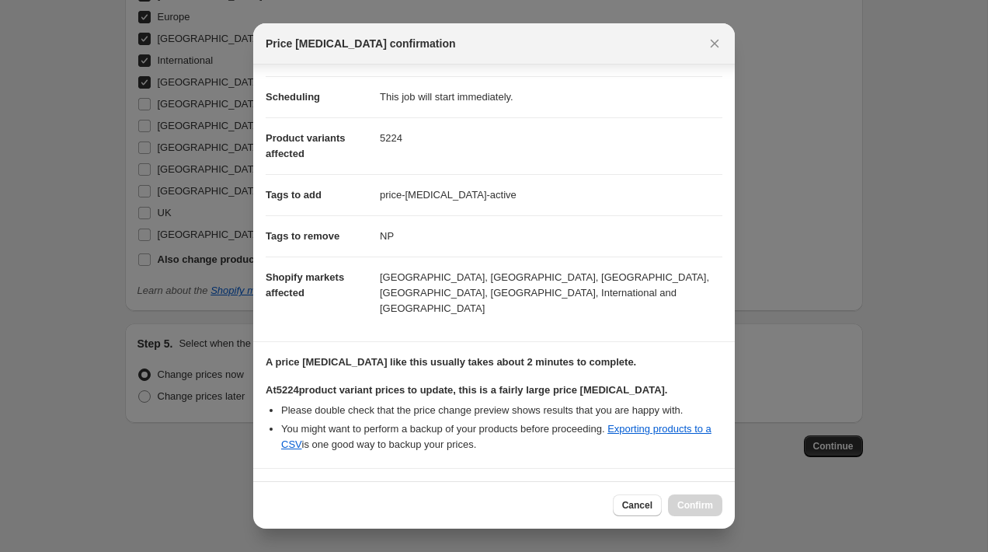
scroll to position [232, 0]
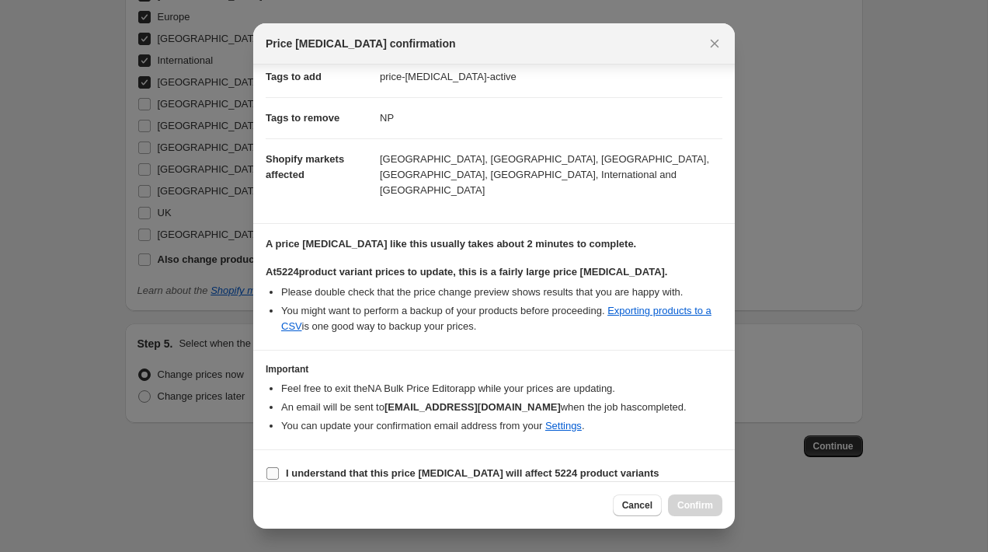
click at [451, 467] on b "I understand that this price change job will affect 5224 product variants" at bounding box center [473, 473] width 374 height 12
click at [279, 467] on input "I understand that this price change job will affect 5224 product variants" at bounding box center [273, 473] width 12 height 12
checkbox input "true"
click at [703, 500] on span "Confirm" at bounding box center [696, 505] width 36 height 12
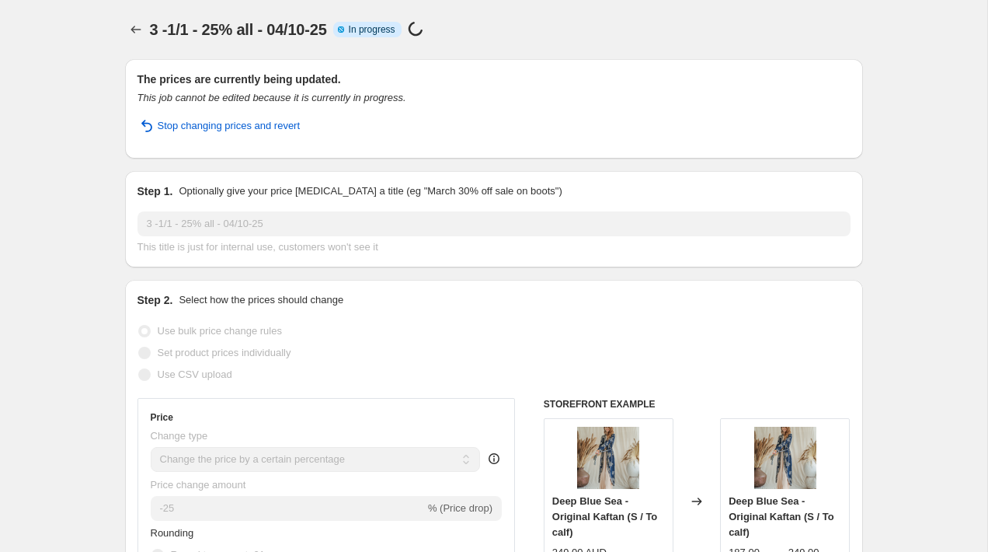
scroll to position [1821, 0]
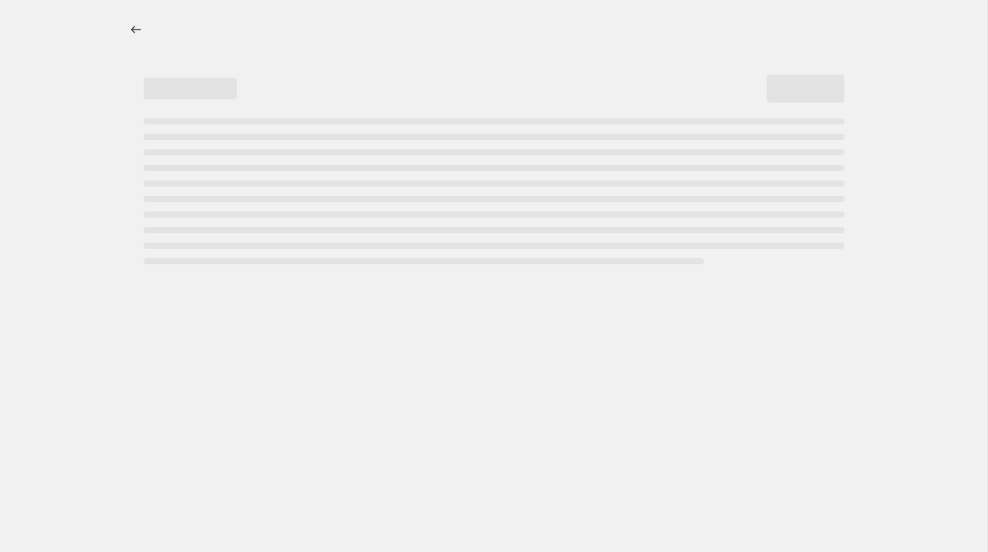
select select "percentage"
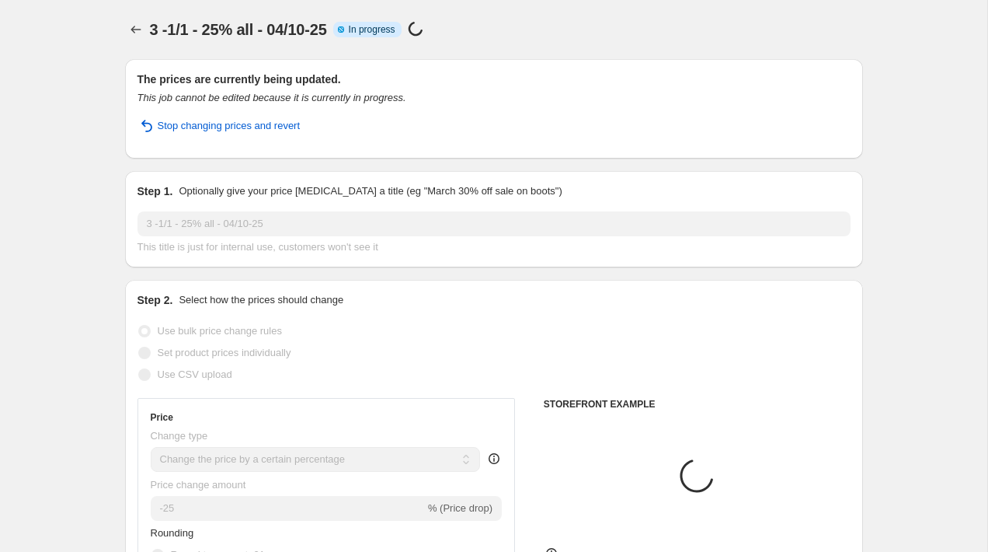
select select "tag"
